Goal: Task Accomplishment & Management: Manage account settings

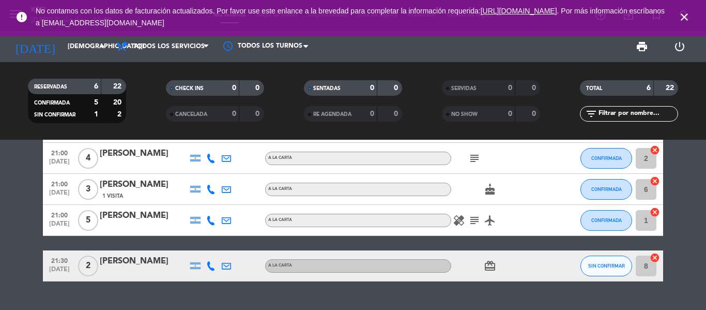
scroll to position [118, 0]
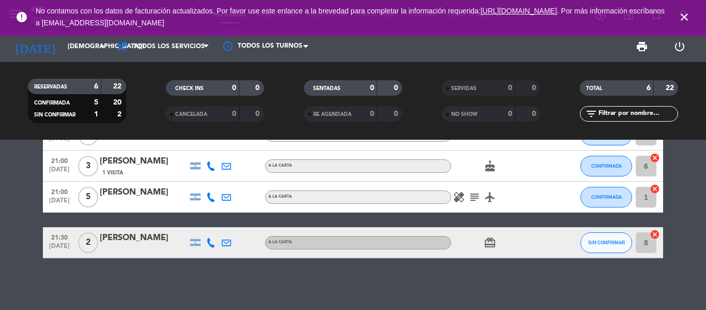
click at [492, 242] on icon "card_giftcard" at bounding box center [490, 242] width 12 height 12
click at [475, 200] on icon "subject" at bounding box center [474, 197] width 12 height 12
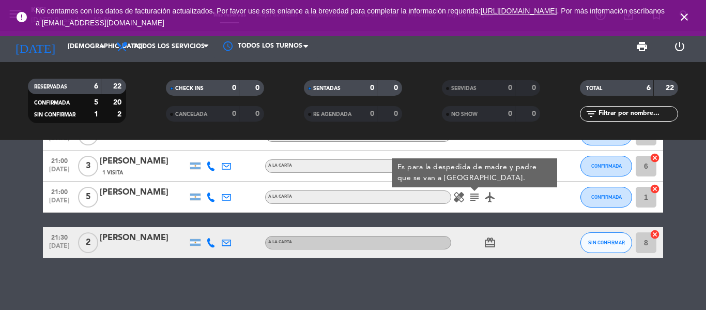
click at [488, 202] on icon "airplanemode_active" at bounding box center [490, 197] width 12 height 12
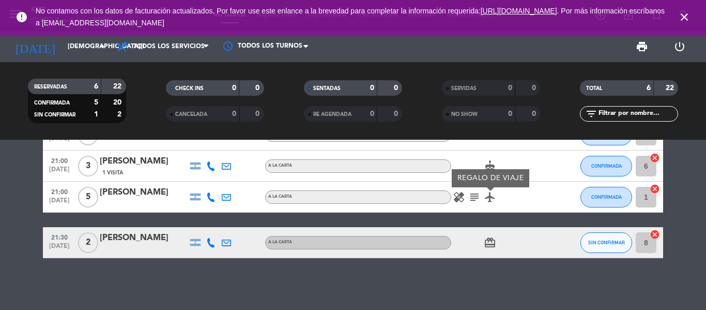
click at [474, 194] on icon "subject" at bounding box center [474, 197] width 12 height 12
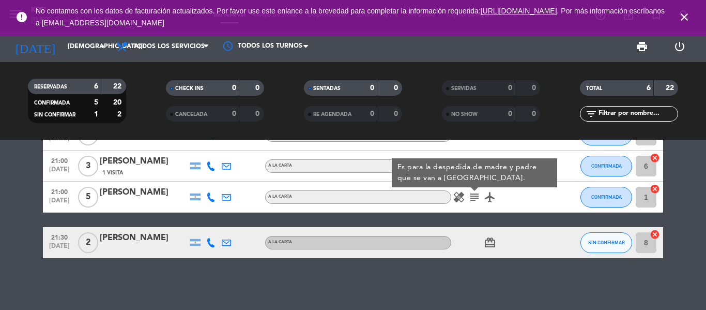
click at [457, 197] on icon "healing" at bounding box center [459, 197] width 12 height 12
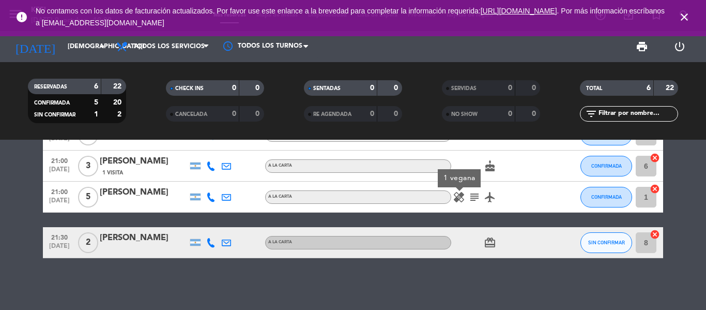
click at [481, 203] on span "subject" at bounding box center [475, 197] width 16 height 12
click at [477, 199] on icon "subject" at bounding box center [474, 197] width 12 height 12
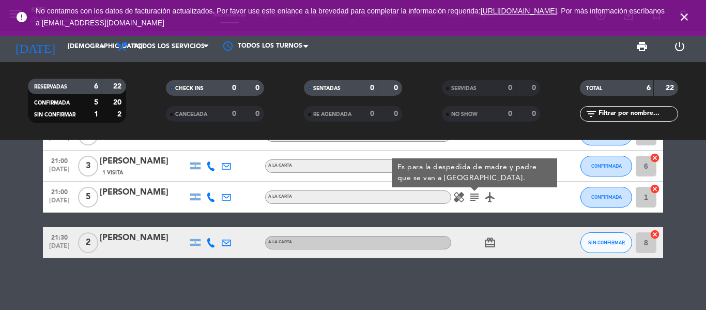
scroll to position [0, 0]
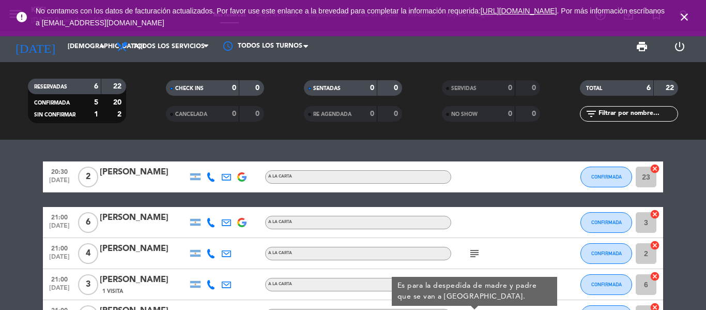
click at [476, 254] on icon "subject" at bounding box center [474, 253] width 12 height 12
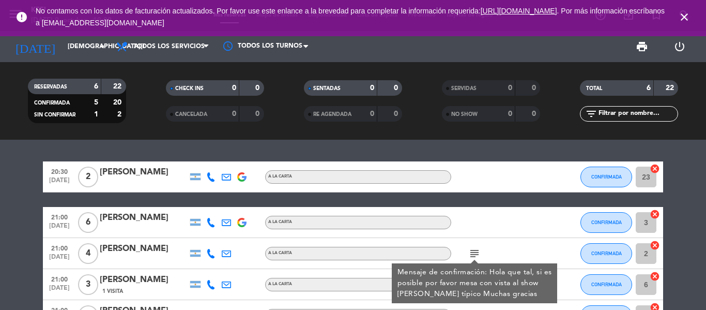
scroll to position [118, 0]
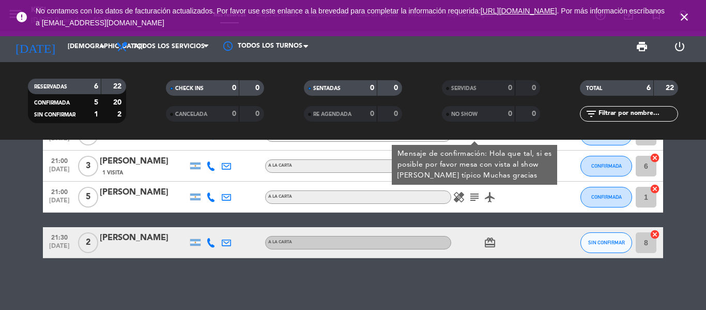
click at [493, 244] on icon "card_giftcard" at bounding box center [490, 242] width 12 height 12
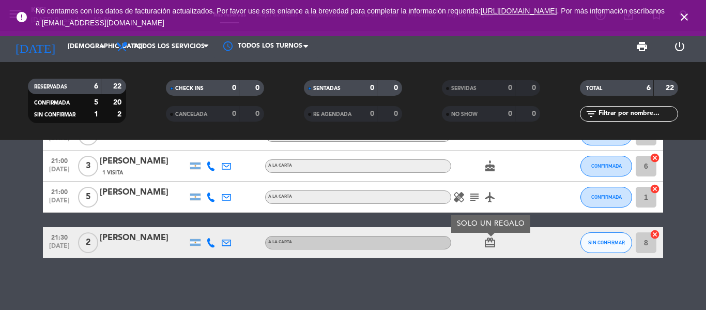
click at [477, 201] on icon "subject" at bounding box center [474, 197] width 12 height 12
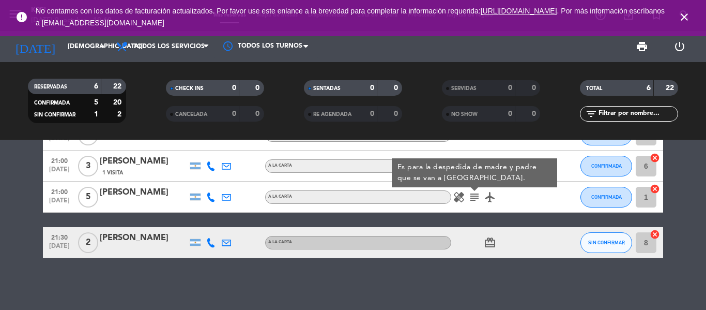
click at [459, 193] on icon "healing" at bounding box center [459, 197] width 12 height 12
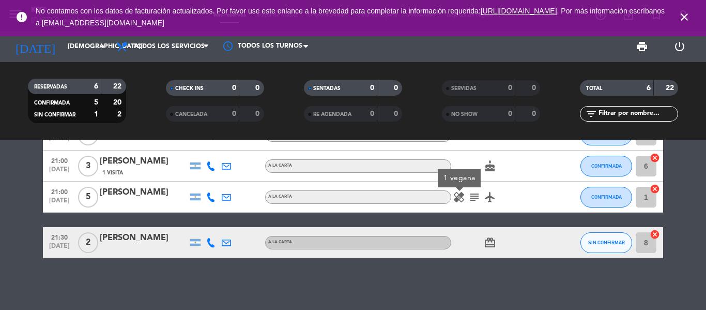
click at [473, 198] on icon "subject" at bounding box center [474, 197] width 12 height 12
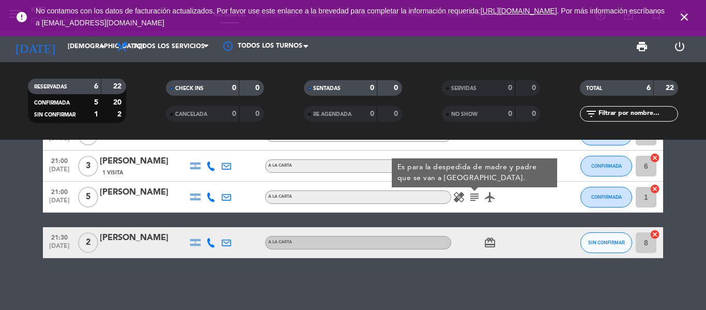
click at [493, 202] on icon "airplanemode_active" at bounding box center [490, 197] width 12 height 12
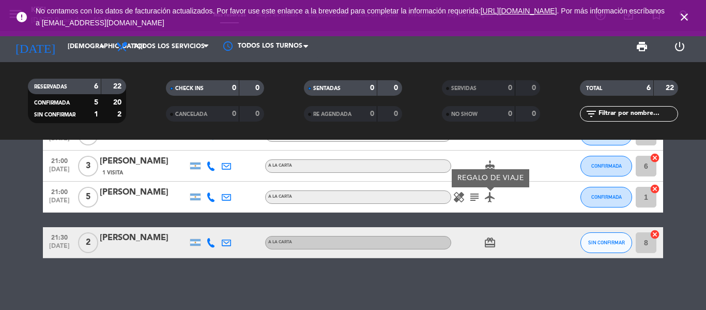
click at [508, 212] on div "21:00 [DATE] 5 [PERSON_NAME] A LA CARTA healing subject airplanemode_active REG…" at bounding box center [353, 196] width 620 height 31
